Goal: Find specific page/section: Find specific page/section

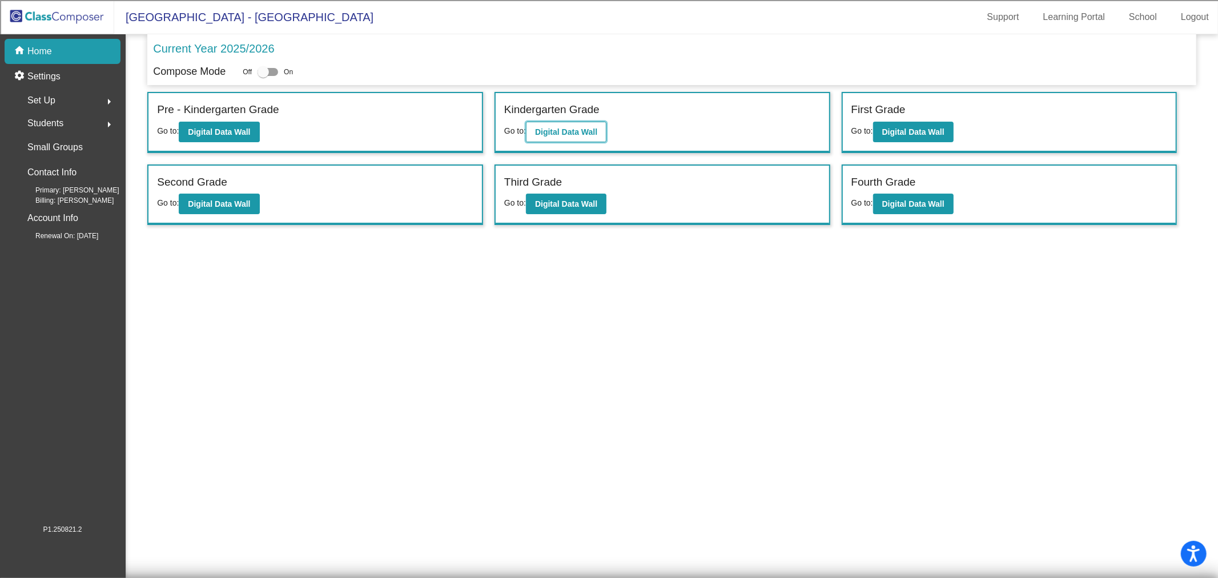
click at [570, 133] on b "Digital Data Wall" at bounding box center [566, 131] width 62 height 9
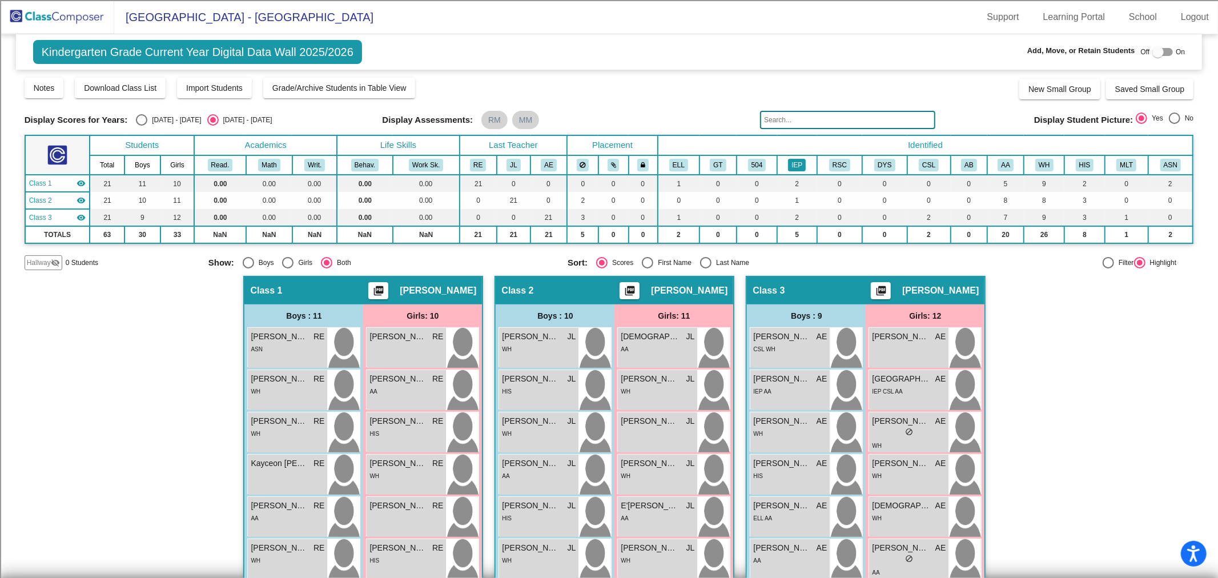
click at [796, 164] on button "IEP" at bounding box center [797, 165] width 18 height 13
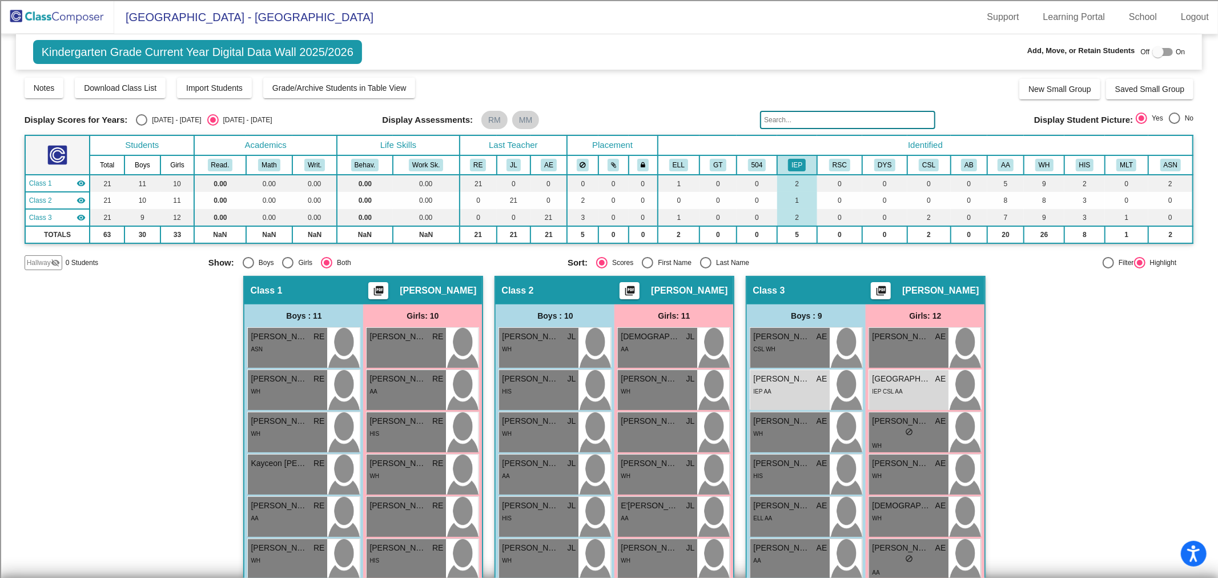
click at [35, 13] on img at bounding box center [57, 17] width 114 height 34
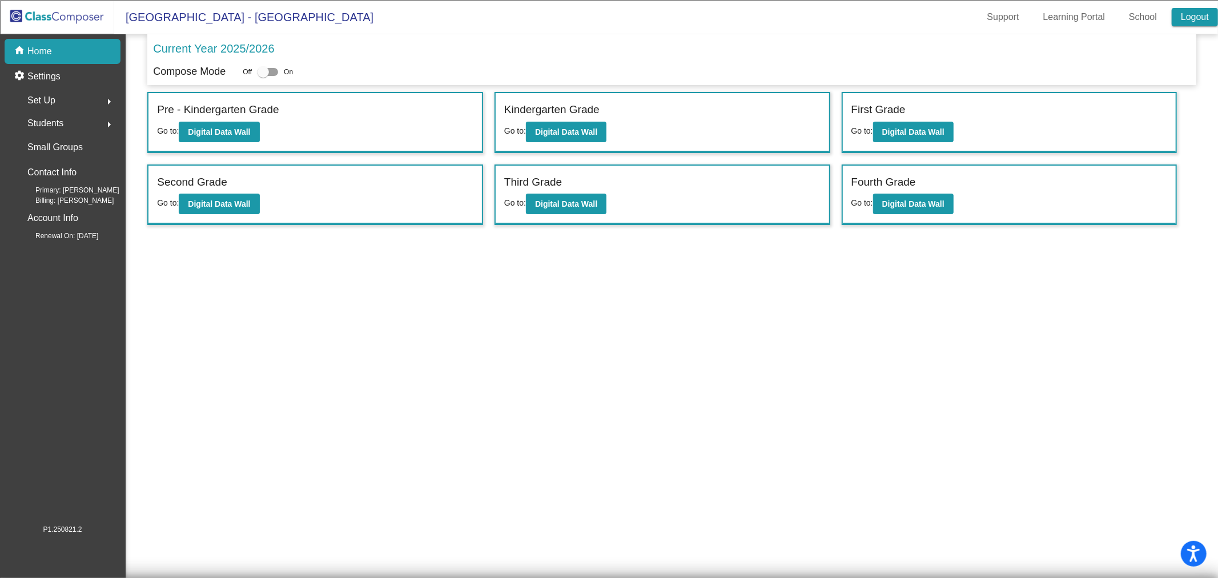
click at [1186, 9] on link "Logout" at bounding box center [1194, 17] width 46 height 18
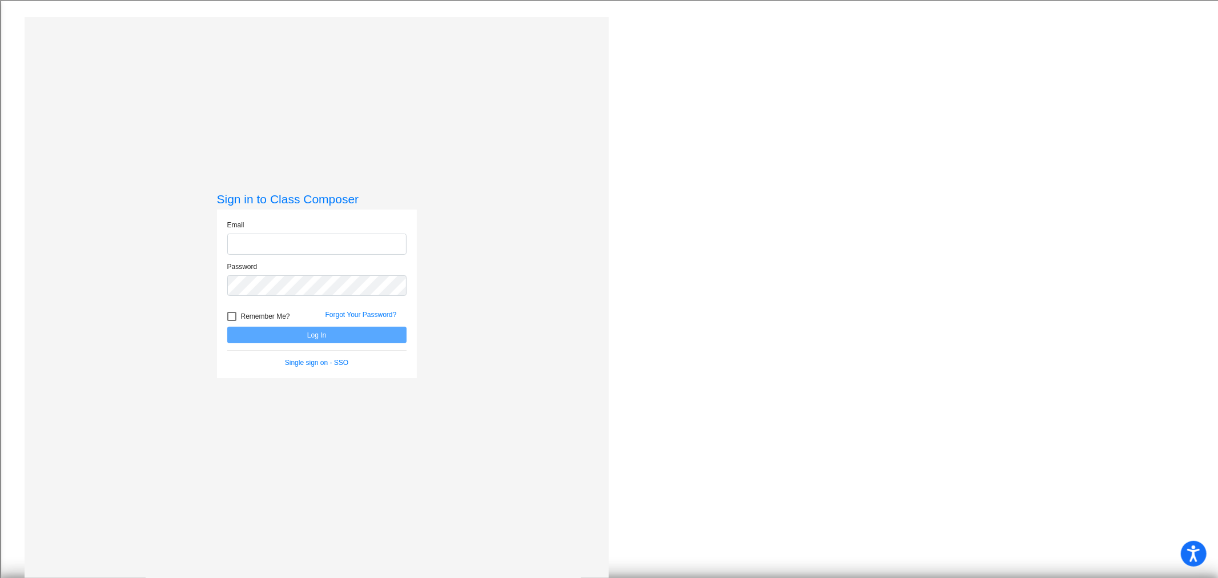
type input "[EMAIL_ADDRESS][DOMAIN_NAME]"
